Goal: Task Accomplishment & Management: Manage account settings

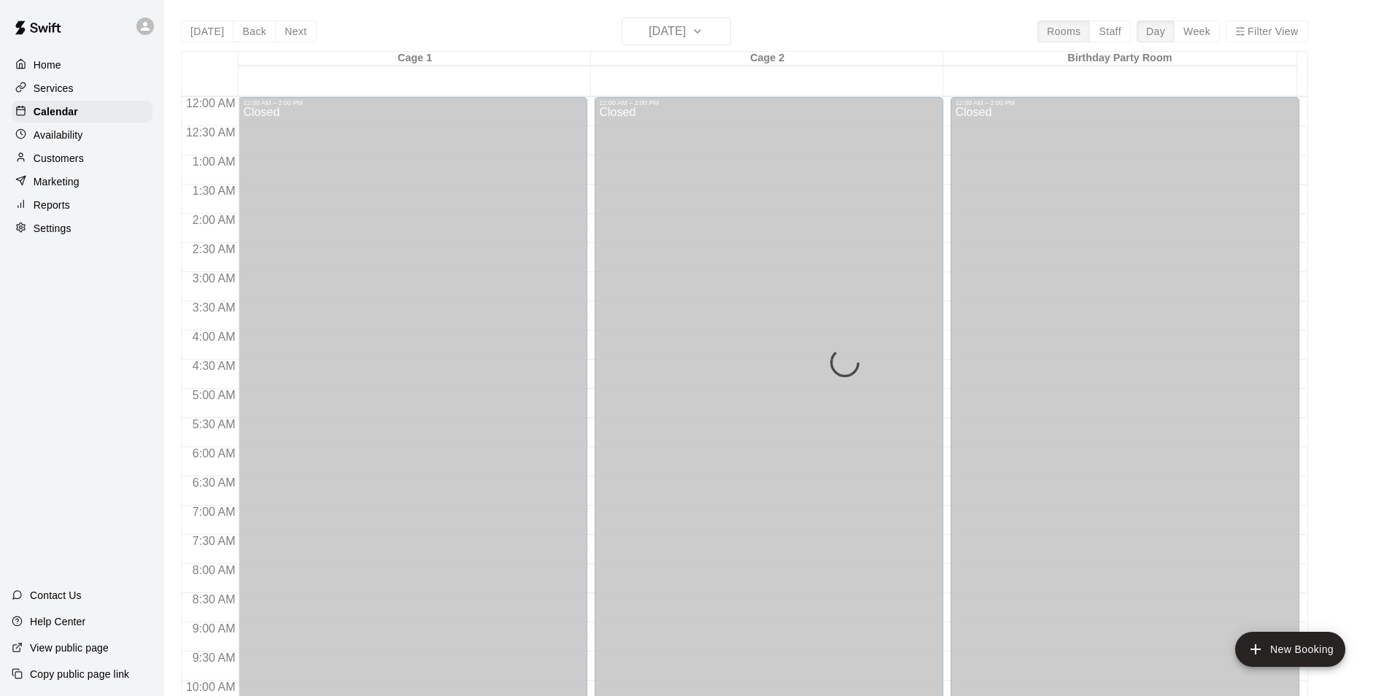
scroll to position [668, 0]
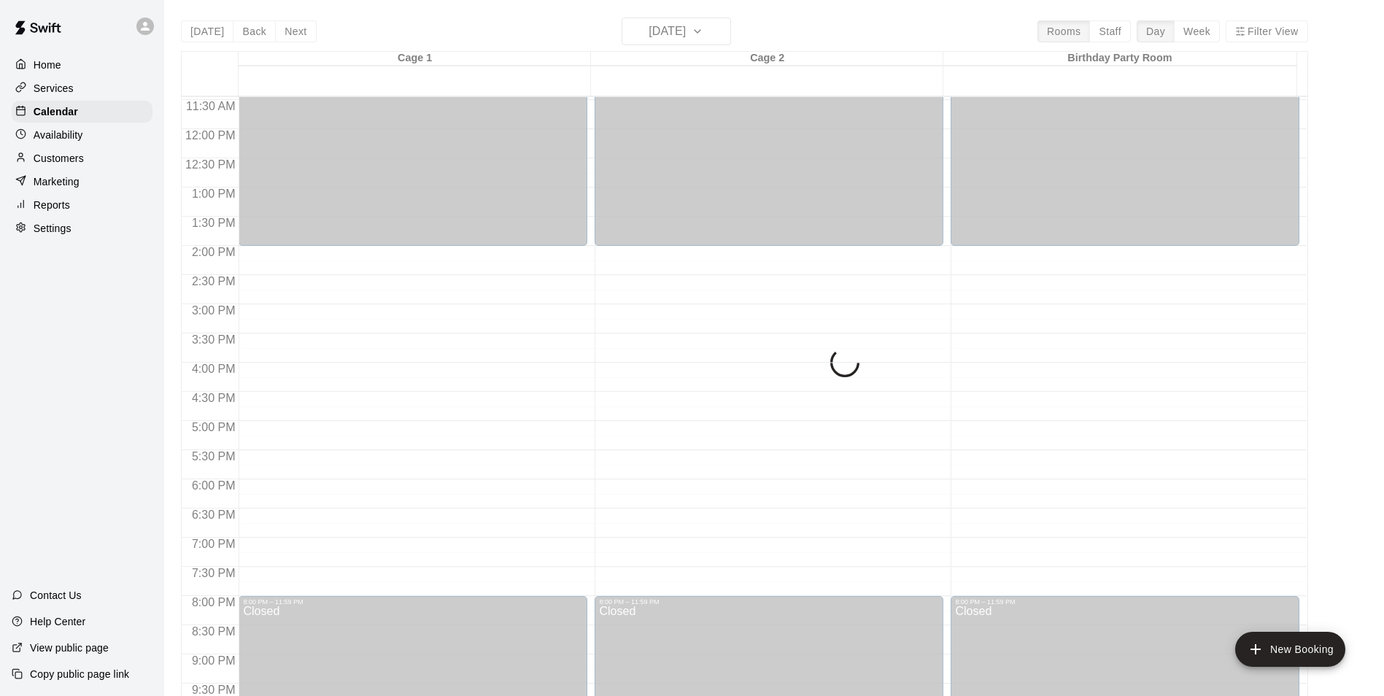
click at [52, 163] on p "Customers" at bounding box center [59, 158] width 50 height 15
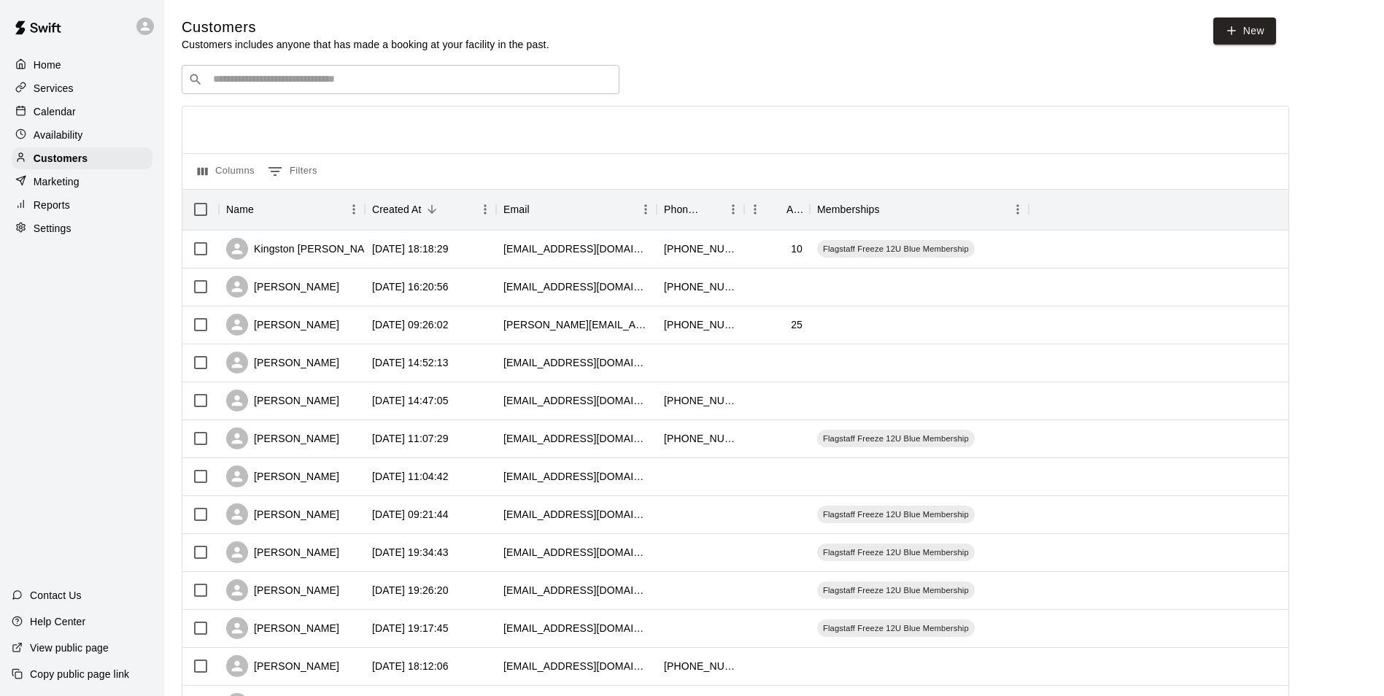
click at [1048, 259] on div at bounding box center [1163, 250] width 269 height 38
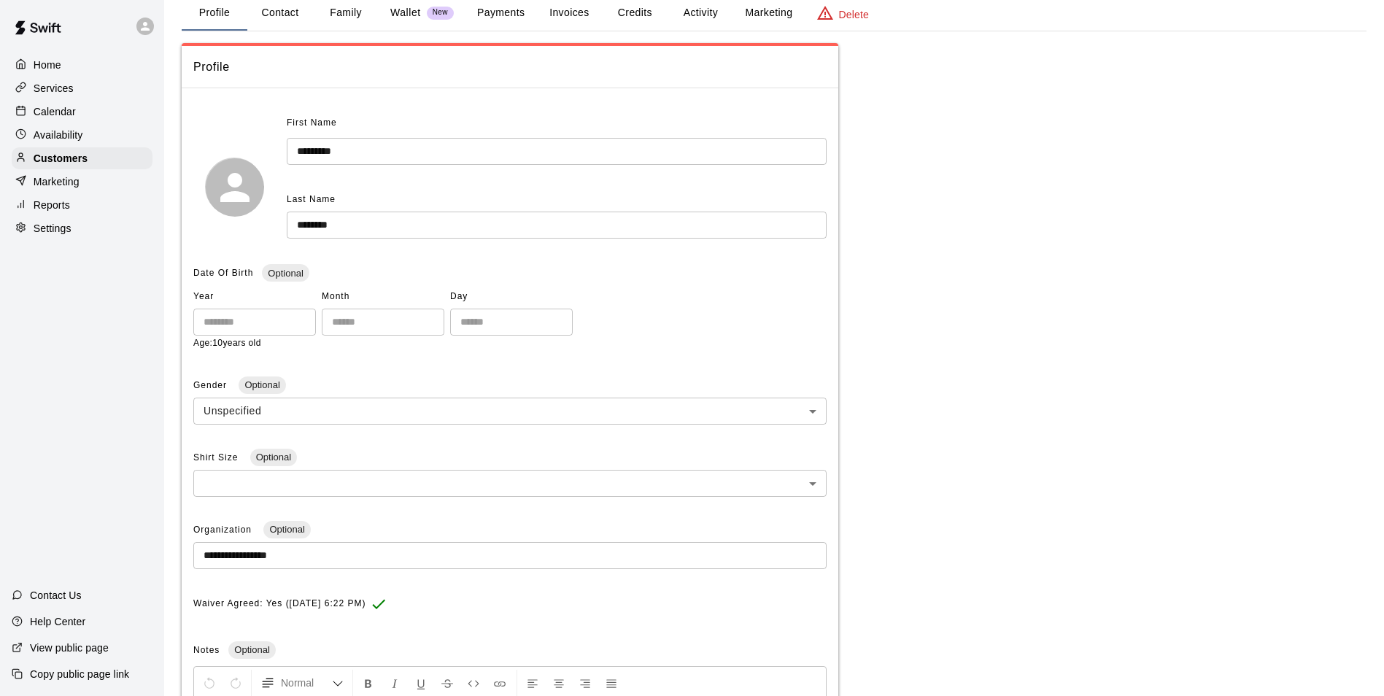
scroll to position [293, 0]
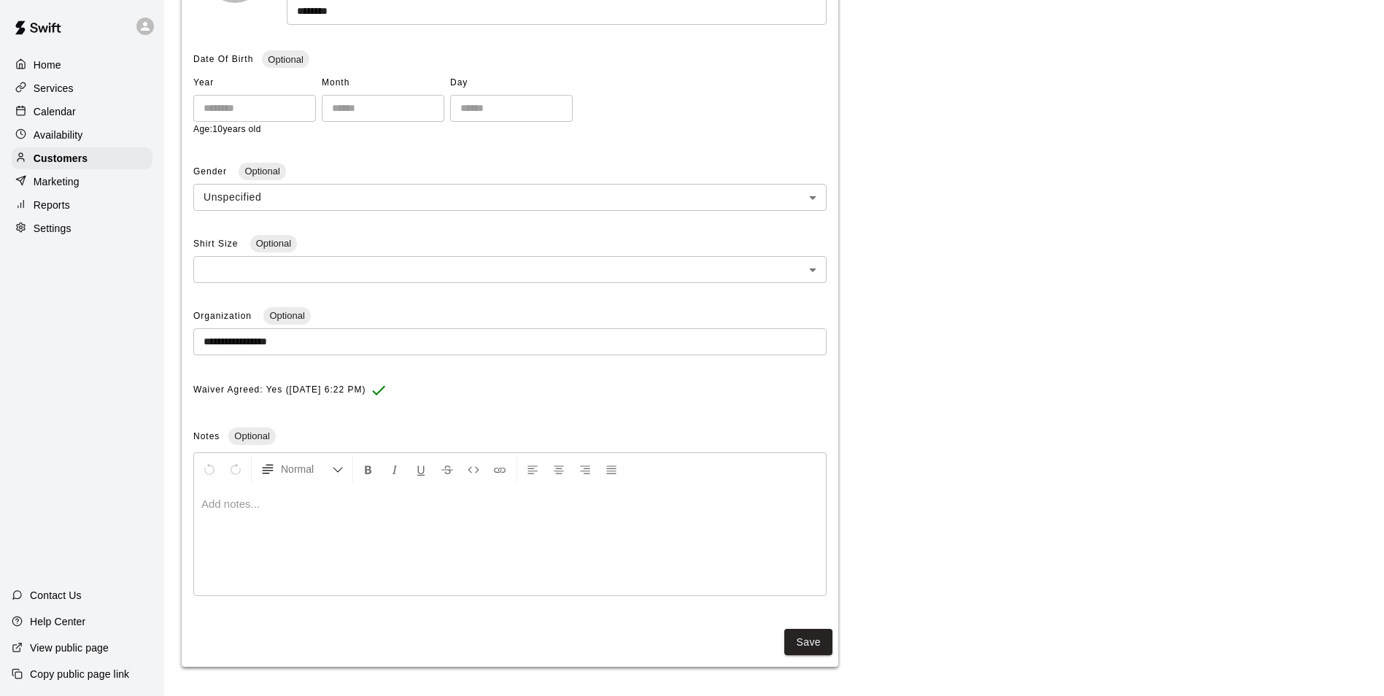
click at [285, 520] on div at bounding box center [510, 540] width 632 height 109
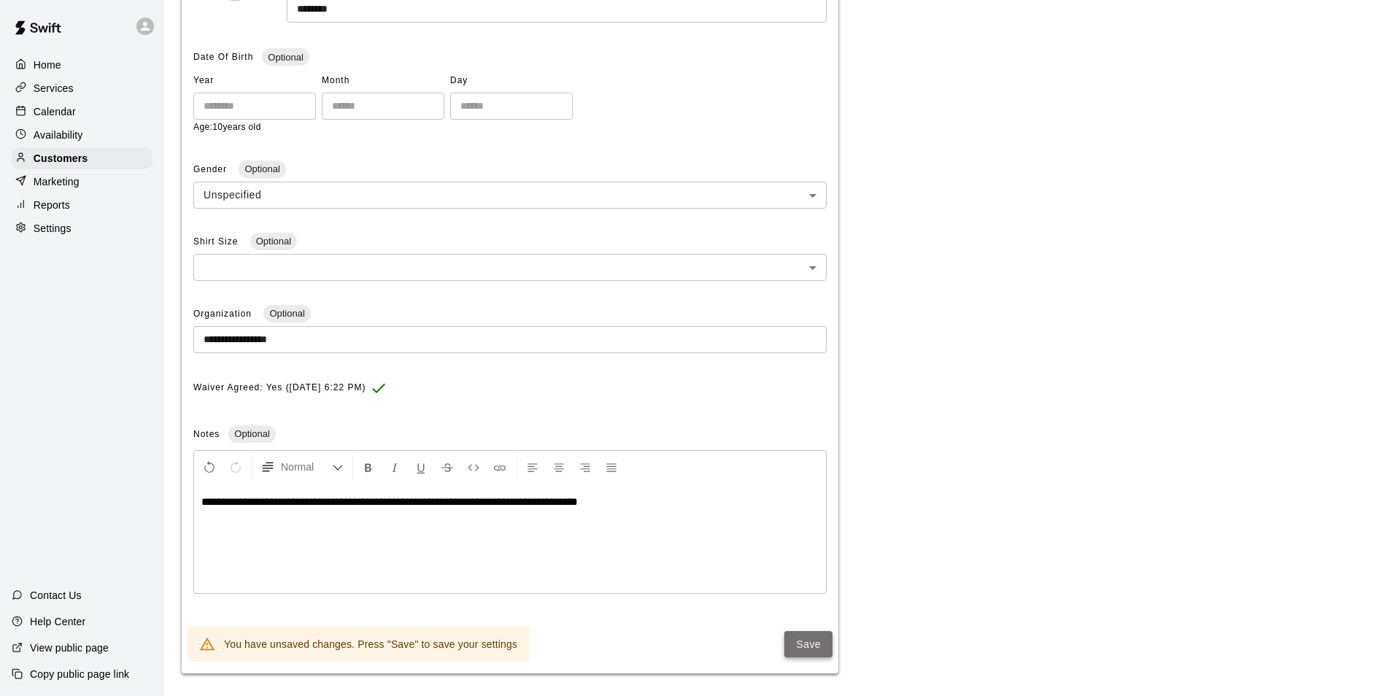
click at [818, 643] on button "Save" at bounding box center [808, 644] width 48 height 27
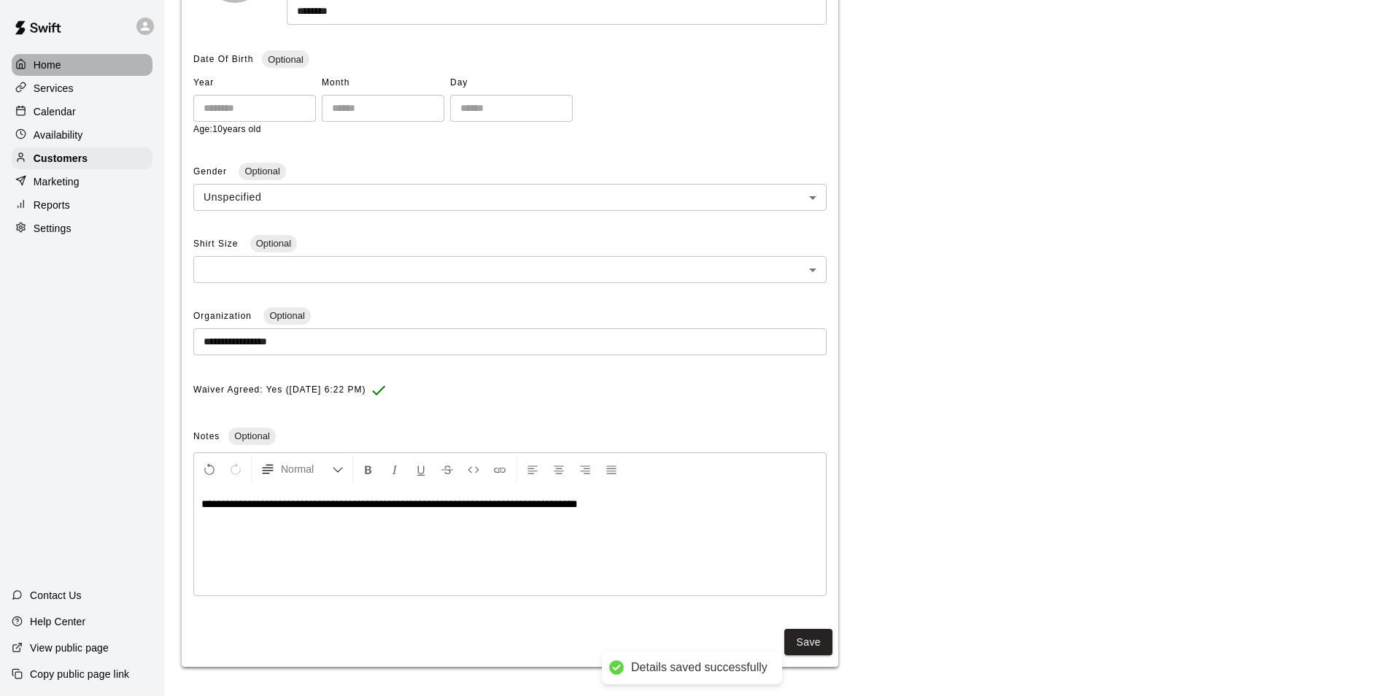
click at [46, 61] on p "Home" at bounding box center [48, 65] width 28 height 15
